Goal: Task Accomplishment & Management: Manage account settings

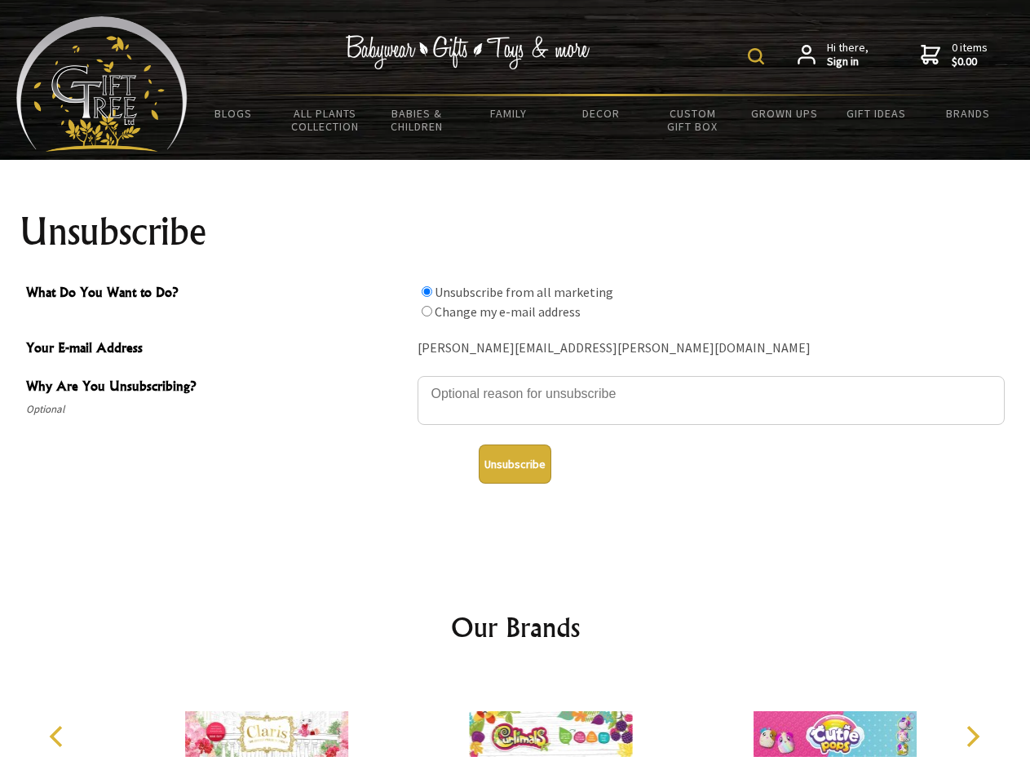
click at [758, 56] on img at bounding box center [756, 56] width 16 height 16
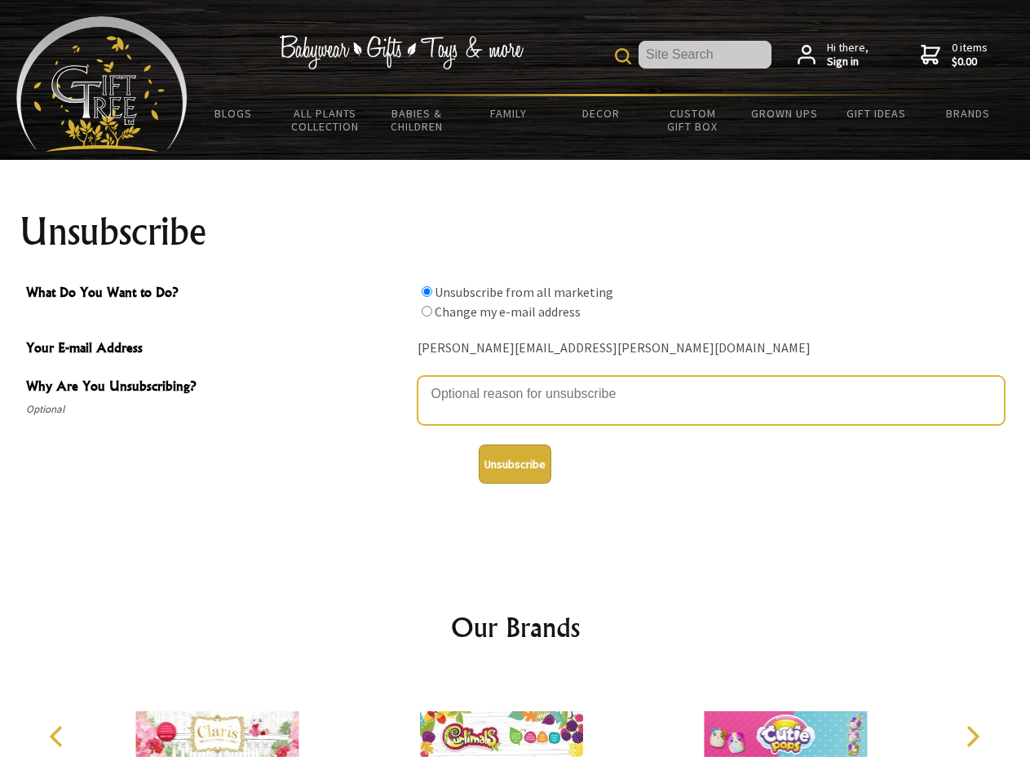
click at [515, 382] on textarea "Why Are You Unsubscribing?" at bounding box center [710, 400] width 587 height 49
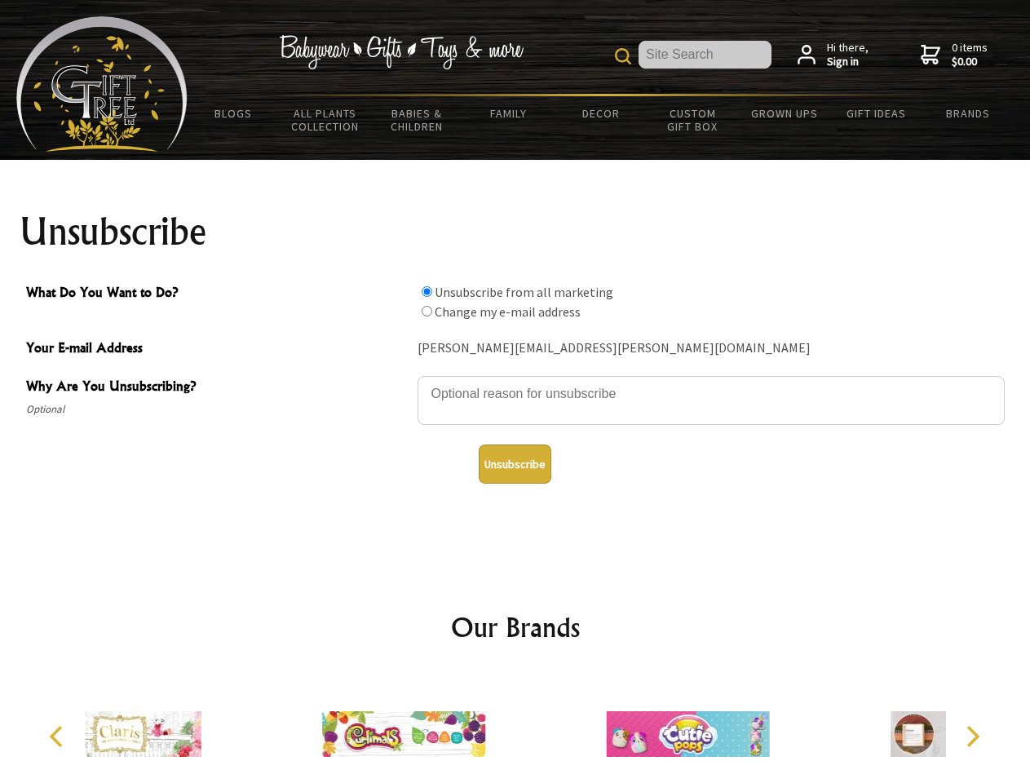
click at [426, 291] on input "What Do You Want to Do?" at bounding box center [427, 291] width 11 height 11
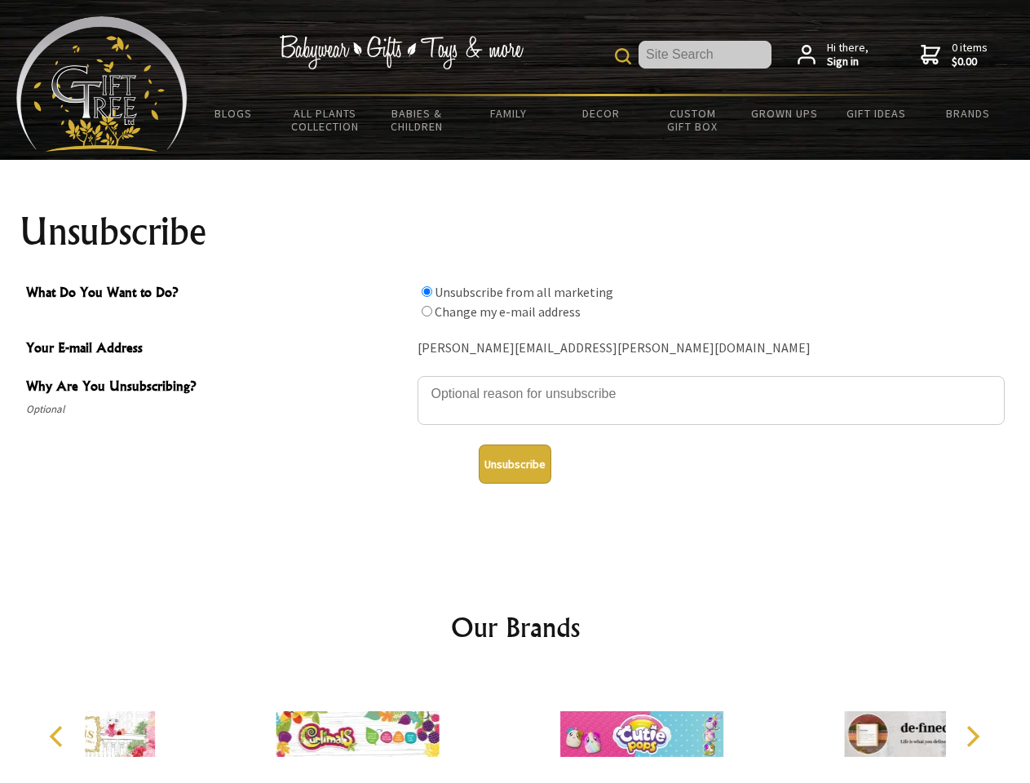
click at [426, 311] on input "What Do You Want to Do?" at bounding box center [427, 311] width 11 height 11
radio input "true"
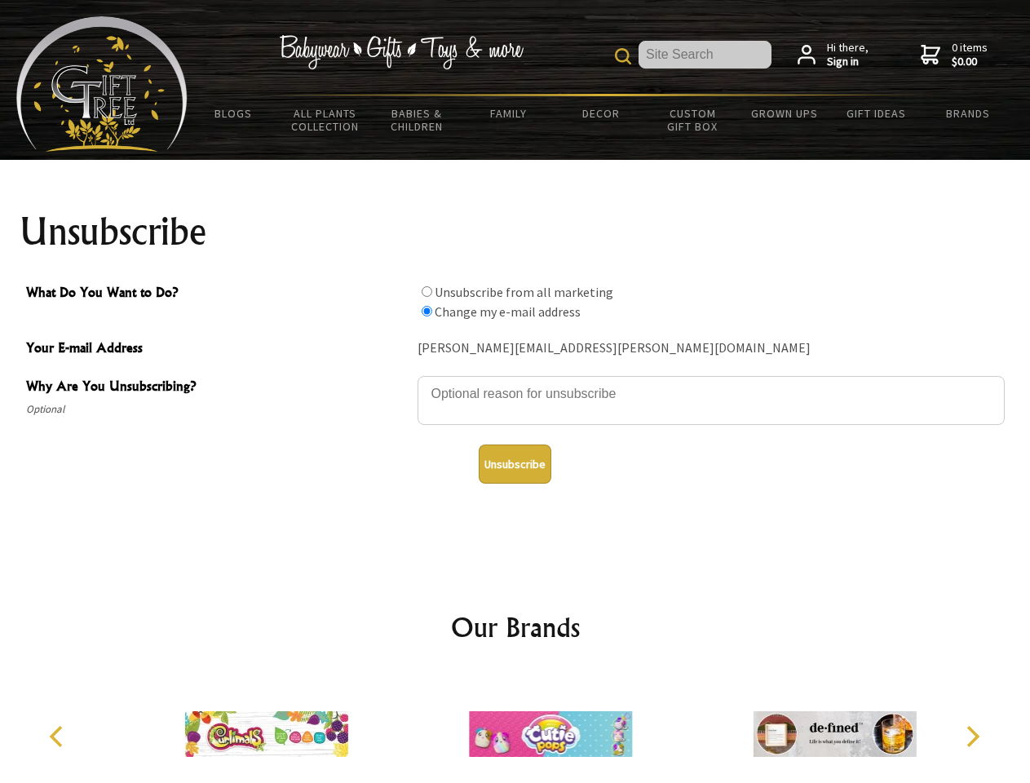
click at [515, 464] on button "Unsubscribe" at bounding box center [515, 463] width 73 height 39
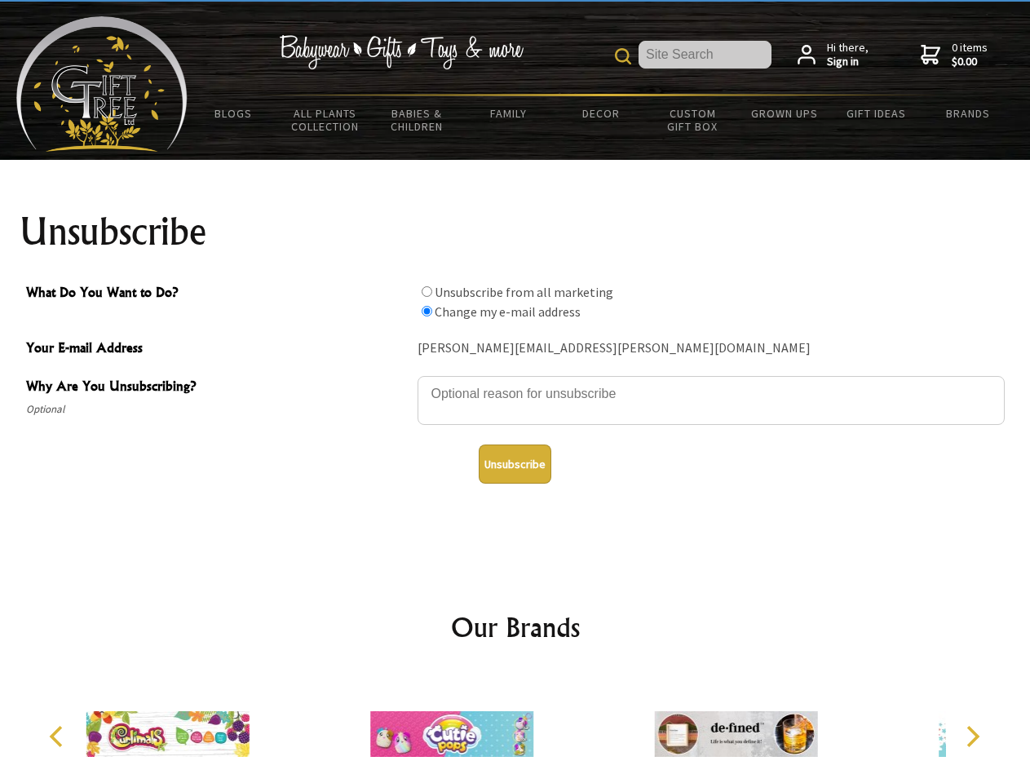
click at [59, 736] on icon "Previous" at bounding box center [57, 736] width 21 height 21
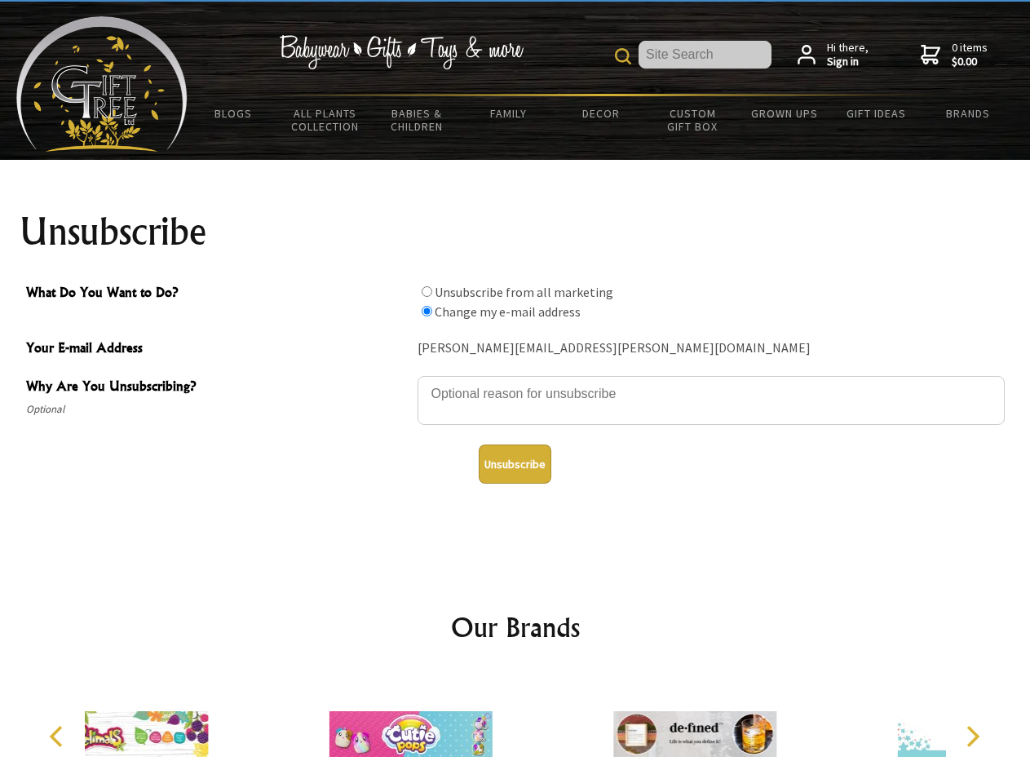
click at [972, 736] on icon "Next" at bounding box center [971, 736] width 21 height 21
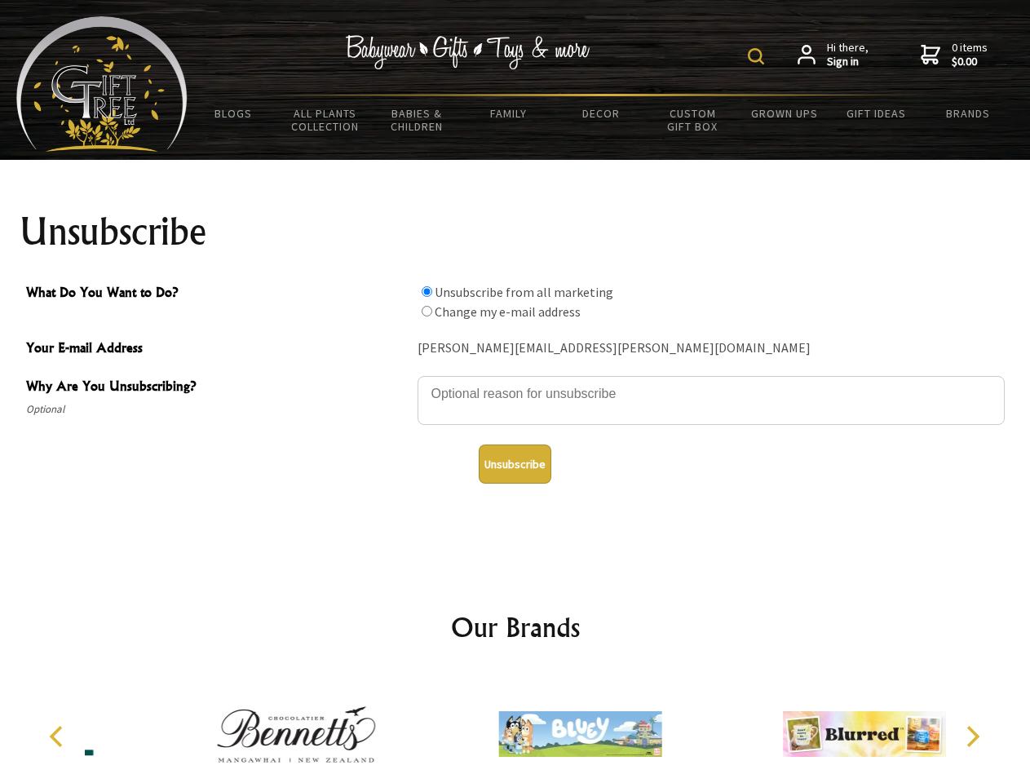
click at [758, 56] on img at bounding box center [756, 56] width 16 height 16
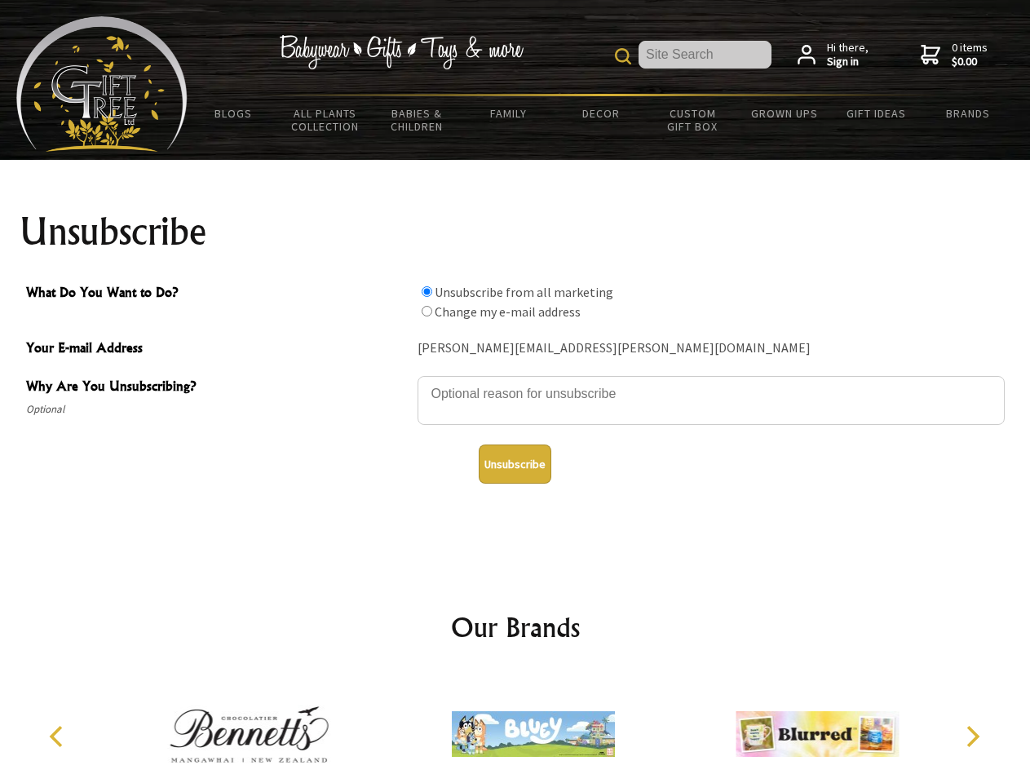
click at [515, 382] on textarea "Why Are You Unsubscribing?" at bounding box center [710, 400] width 587 height 49
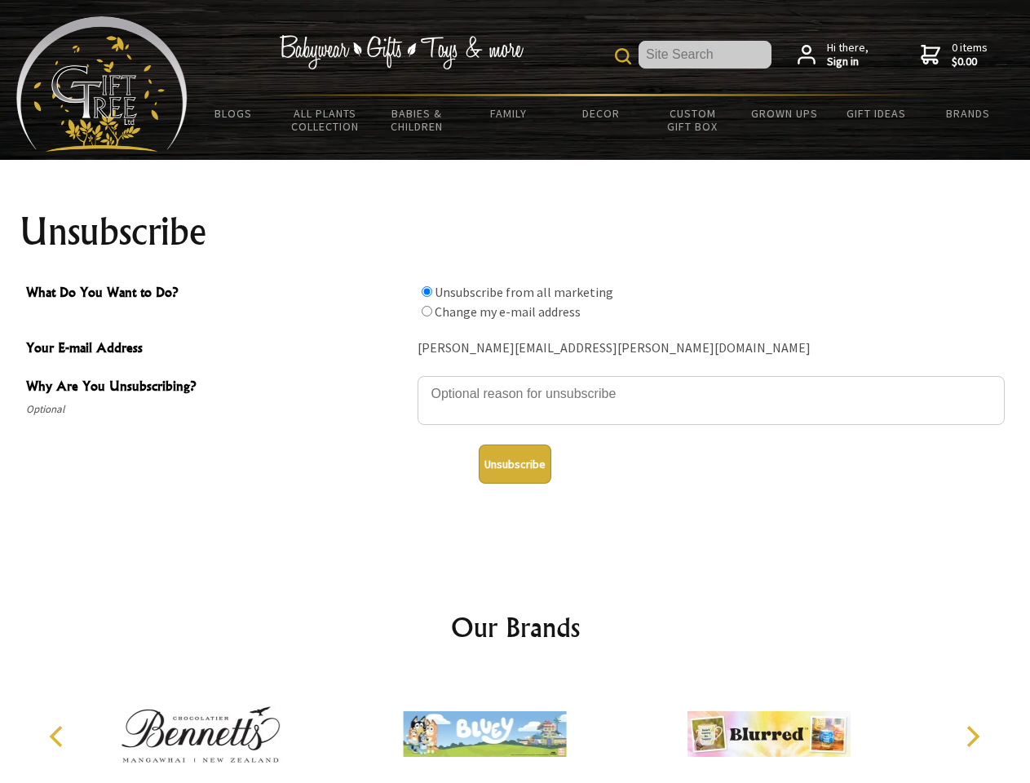
click at [426, 291] on input "What Do You Want to Do?" at bounding box center [427, 291] width 11 height 11
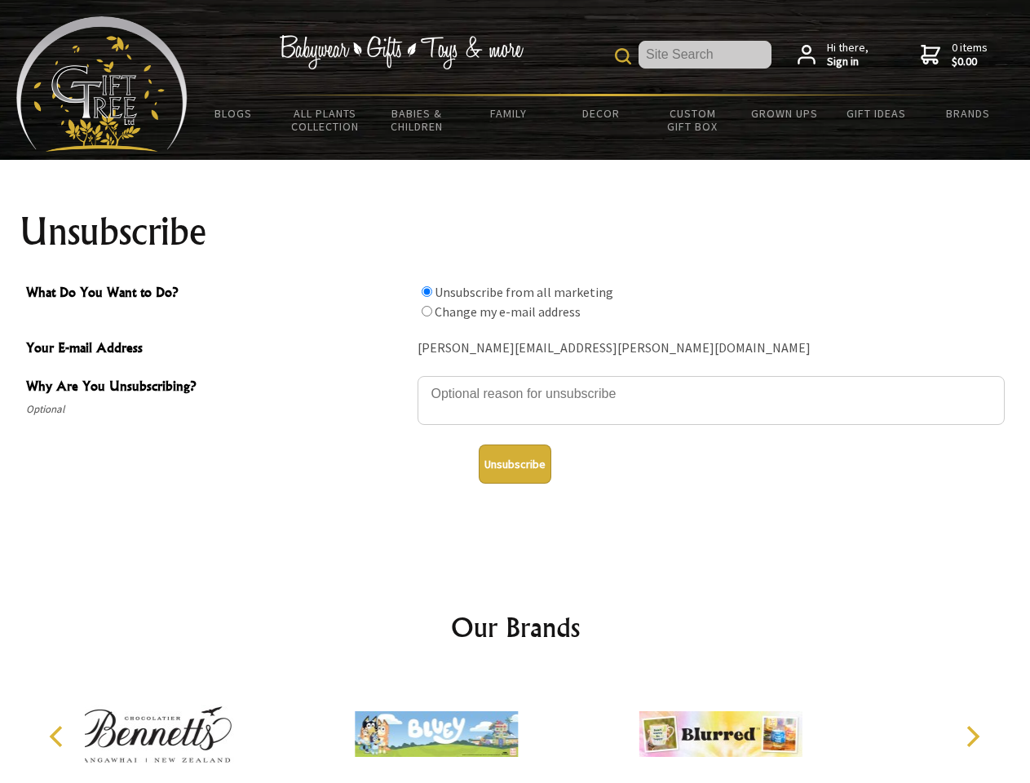
click at [426, 311] on input "What Do You Want to Do?" at bounding box center [427, 311] width 11 height 11
radio input "true"
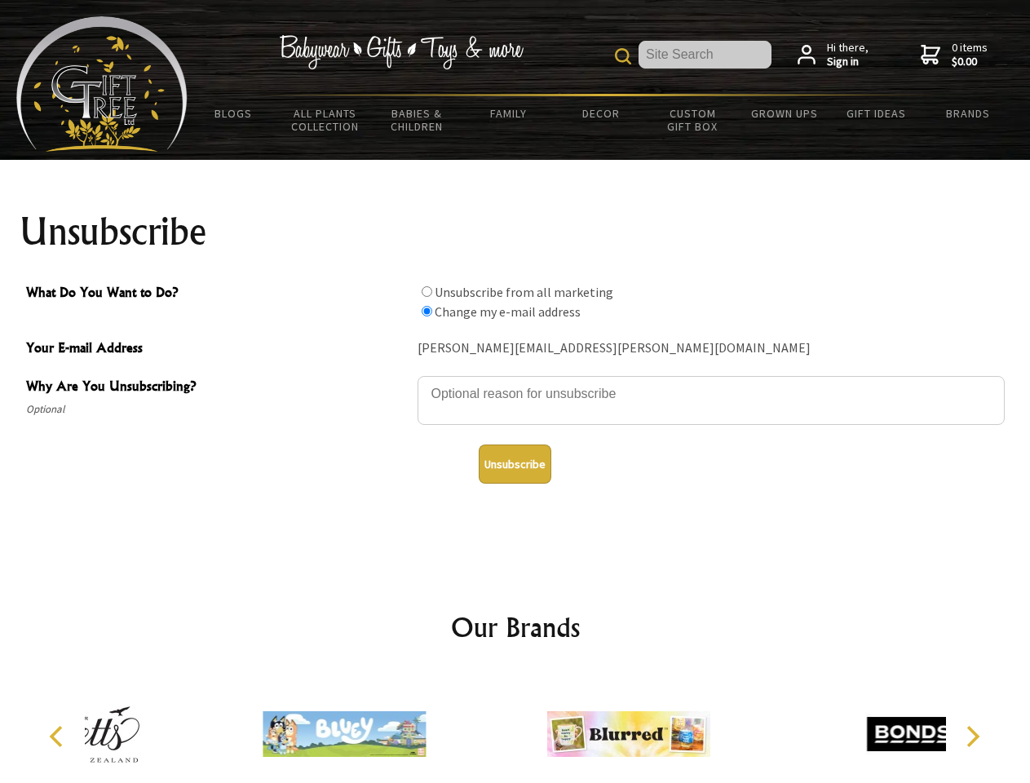
click at [515, 464] on button "Unsubscribe" at bounding box center [515, 463] width 73 height 39
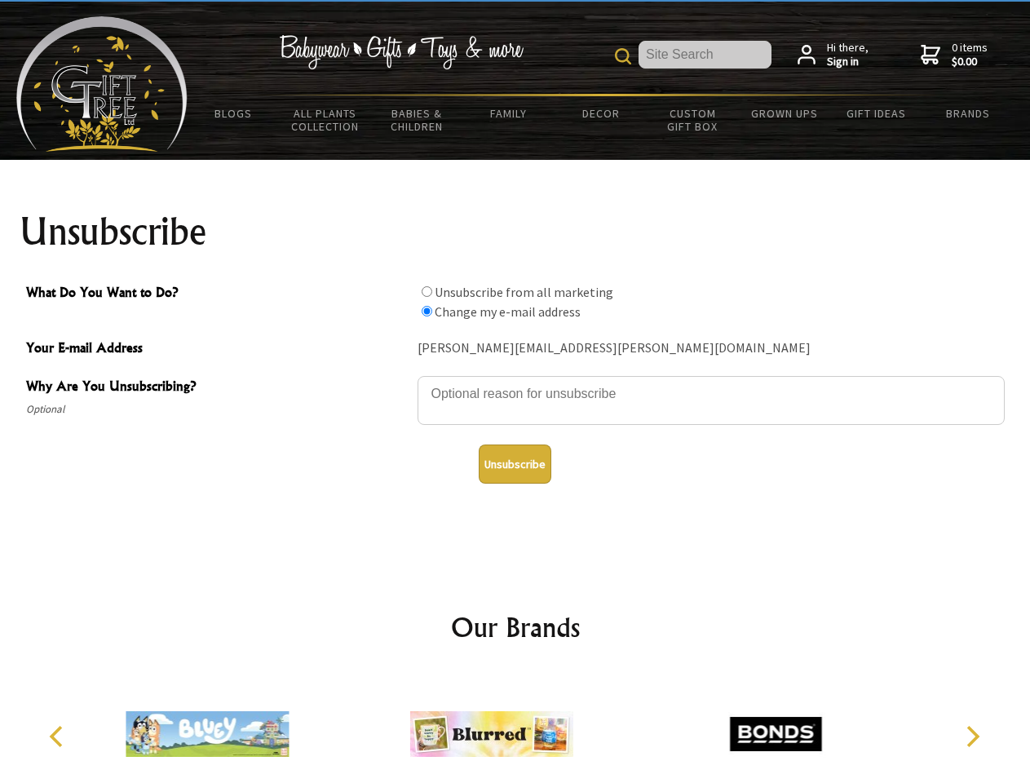
click at [515, 727] on img at bounding box center [491, 734] width 163 height 122
click at [59, 736] on icon "Previous" at bounding box center [57, 736] width 21 height 21
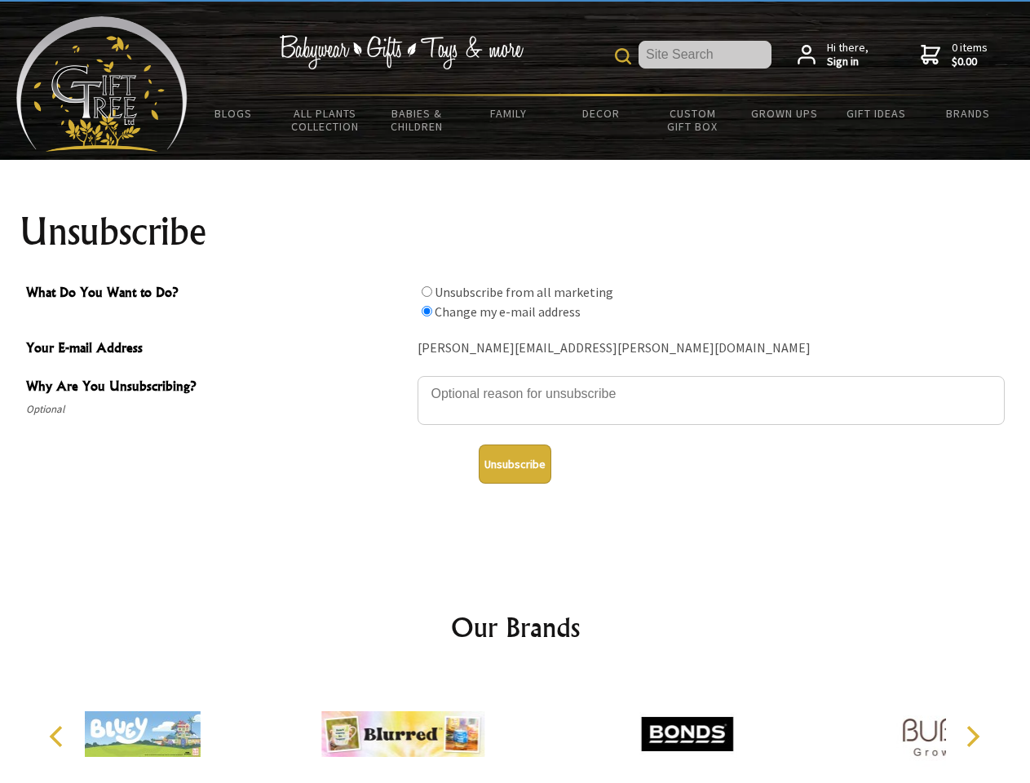
click at [972, 736] on icon "Next" at bounding box center [971, 736] width 21 height 21
